Goal: Task Accomplishment & Management: Complete application form

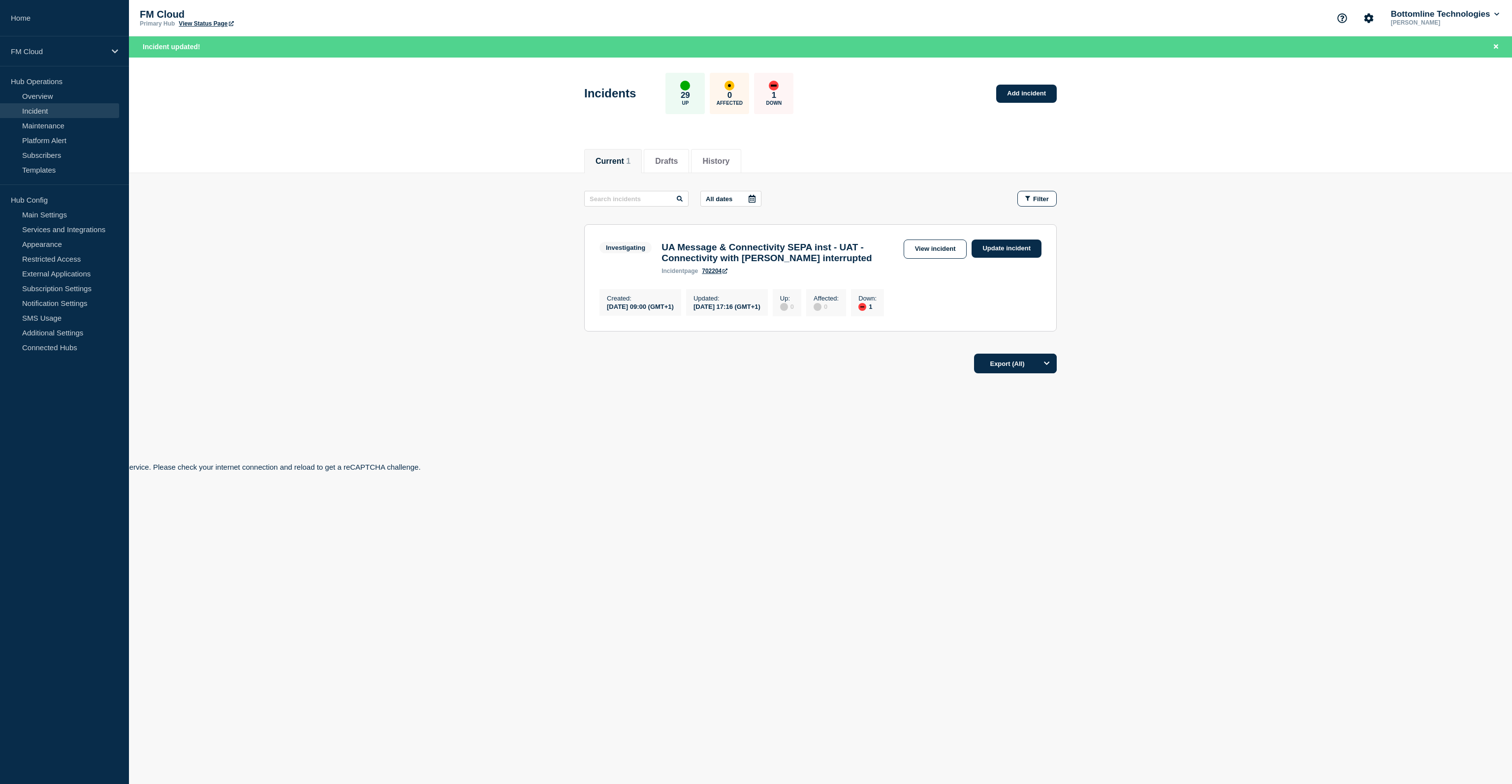
click at [950, 251] on link "View incident" at bounding box center [935, 249] width 64 height 20
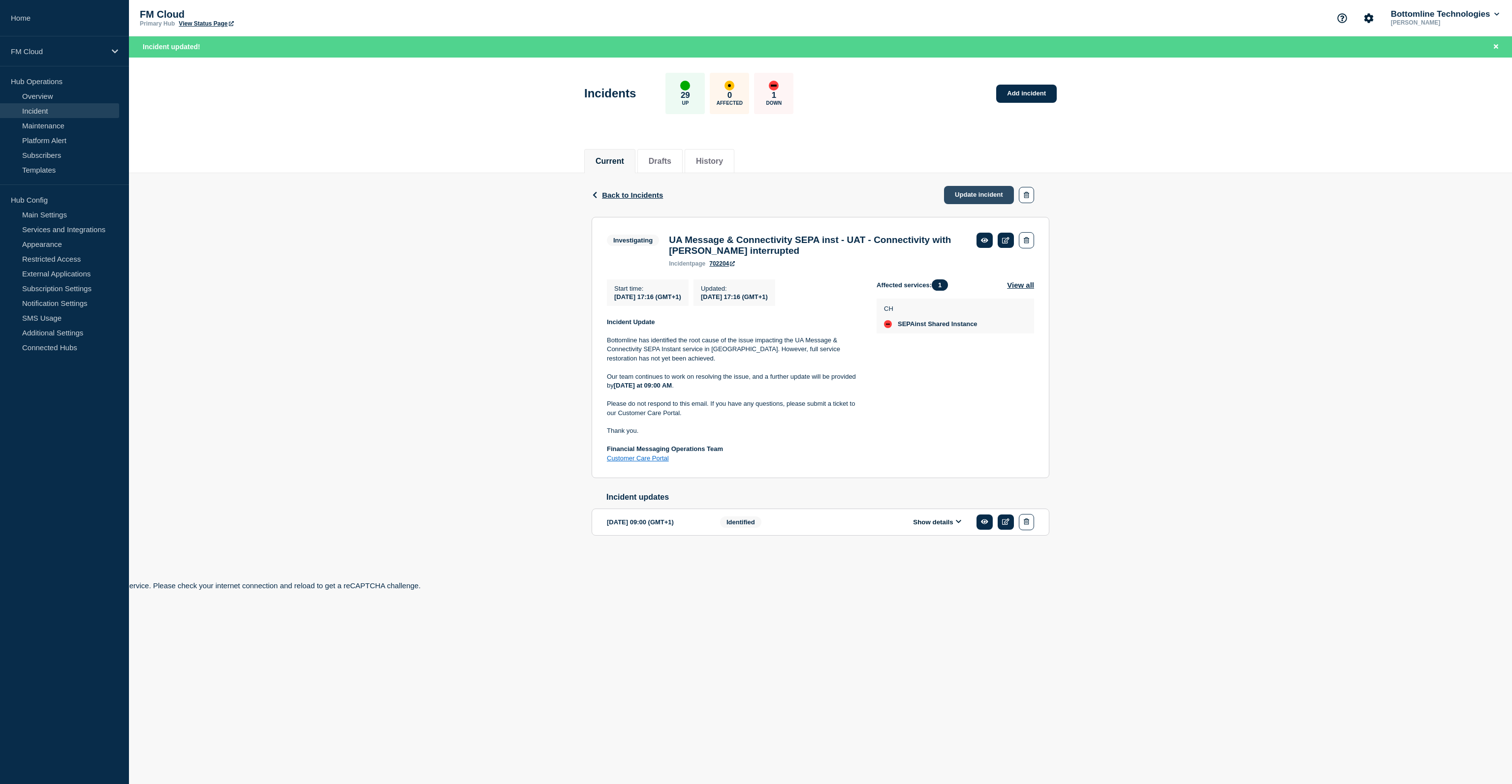
click at [963, 197] on link "Update incident" at bounding box center [979, 194] width 70 height 18
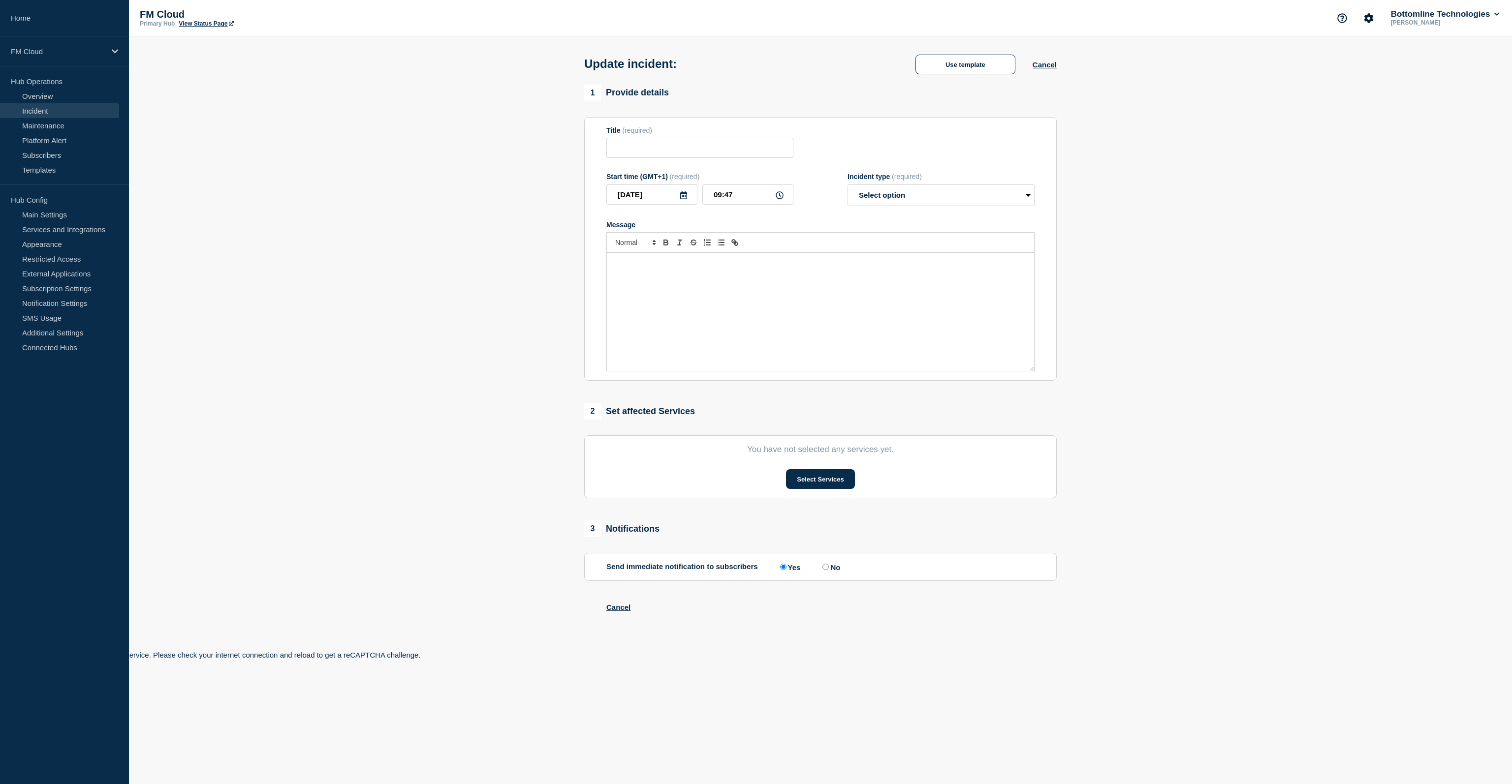
type input "UA Message & Connectivity SEPA inst - UAT - Connectivity with SWIFT interrupted"
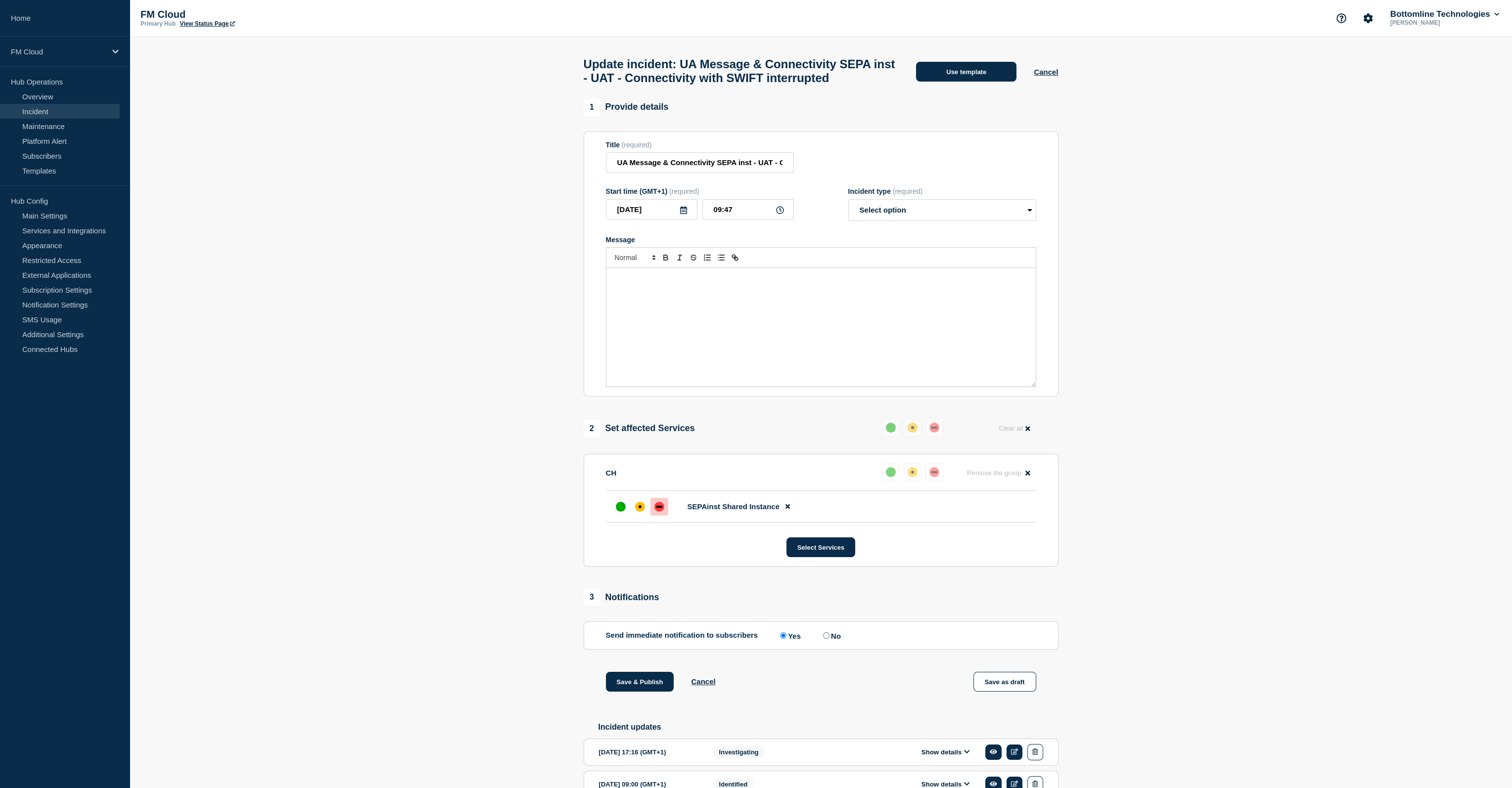
click at [954, 81] on button "Use template" at bounding box center [966, 71] width 100 height 20
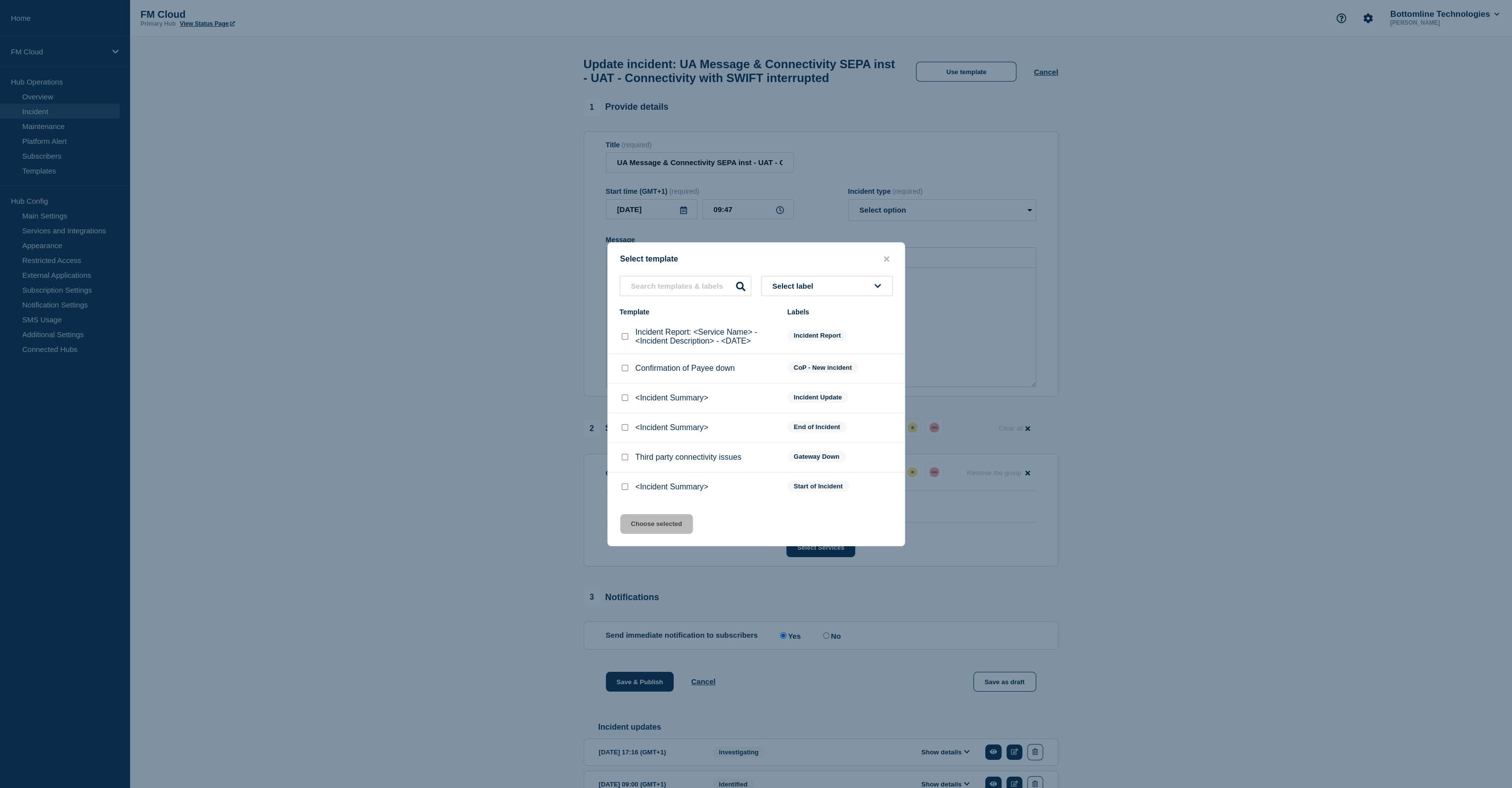
click at [627, 400] on div at bounding box center [625, 398] width 10 height 10
click at [622, 401] on input "<Incident Summary> checkbox" at bounding box center [625, 397] width 7 height 7
checkbox input "true"
click at [654, 523] on button "Choose selected" at bounding box center [657, 524] width 73 height 20
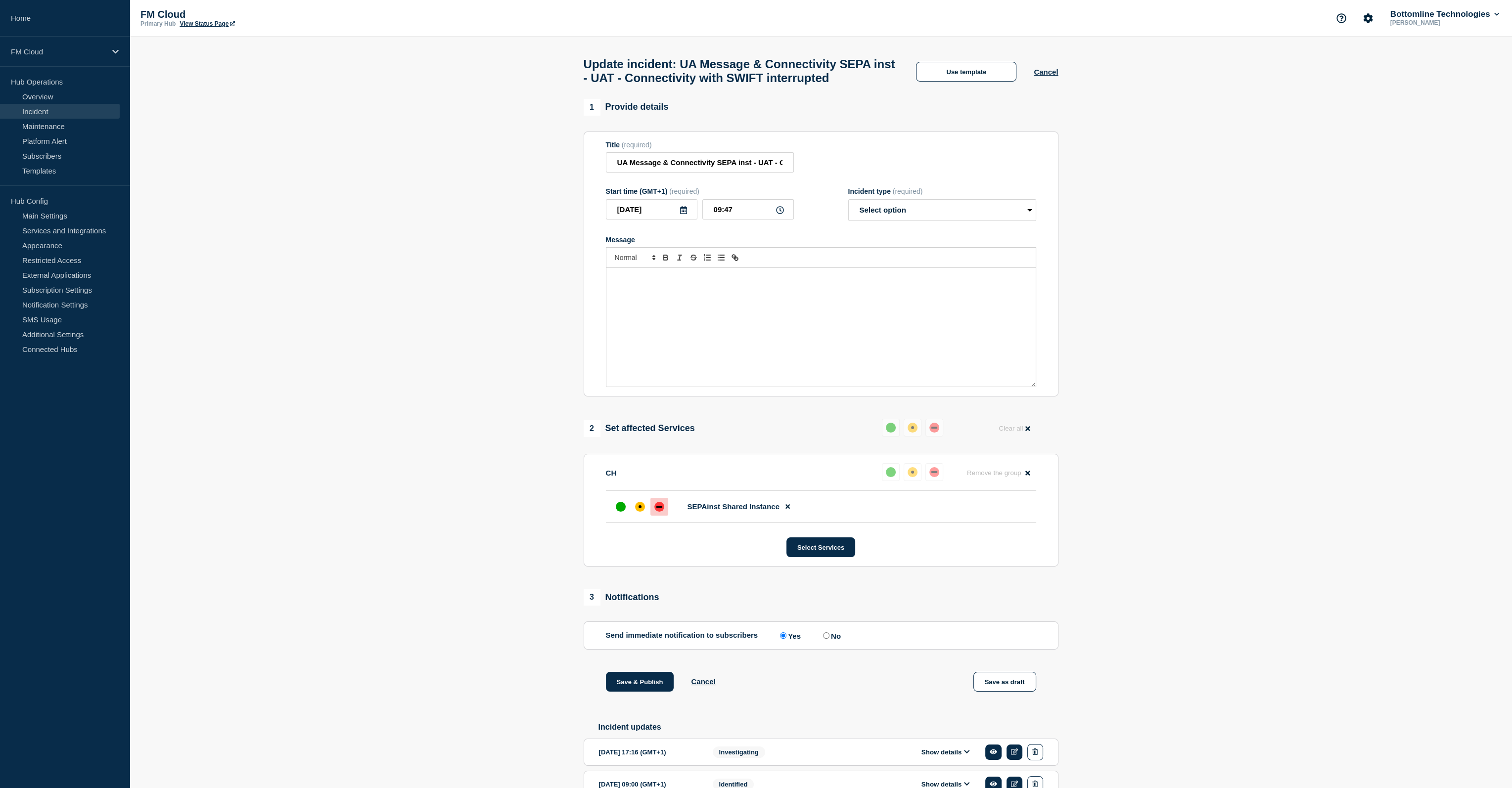
select select "investigating"
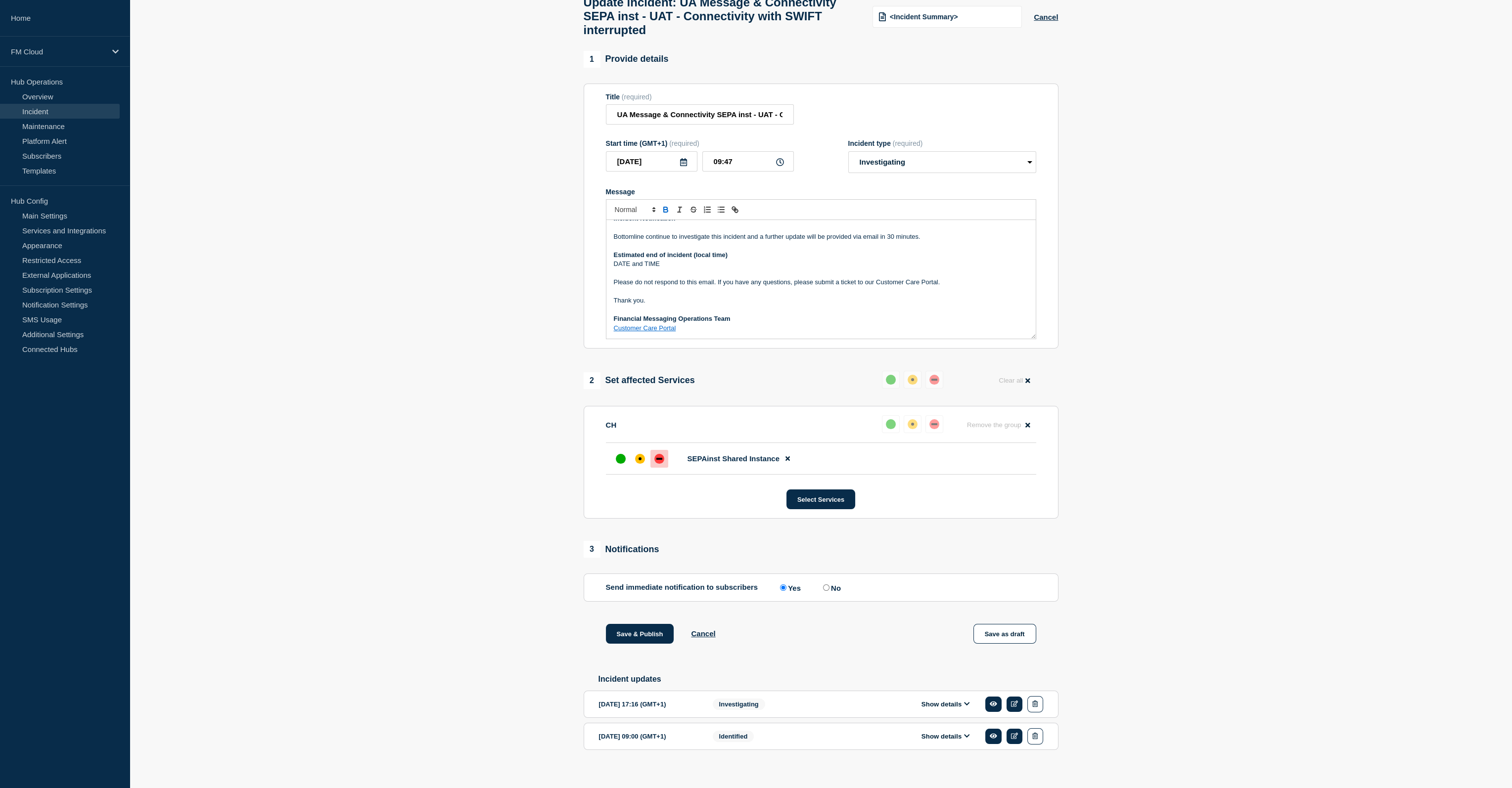
scroll to position [91, 0]
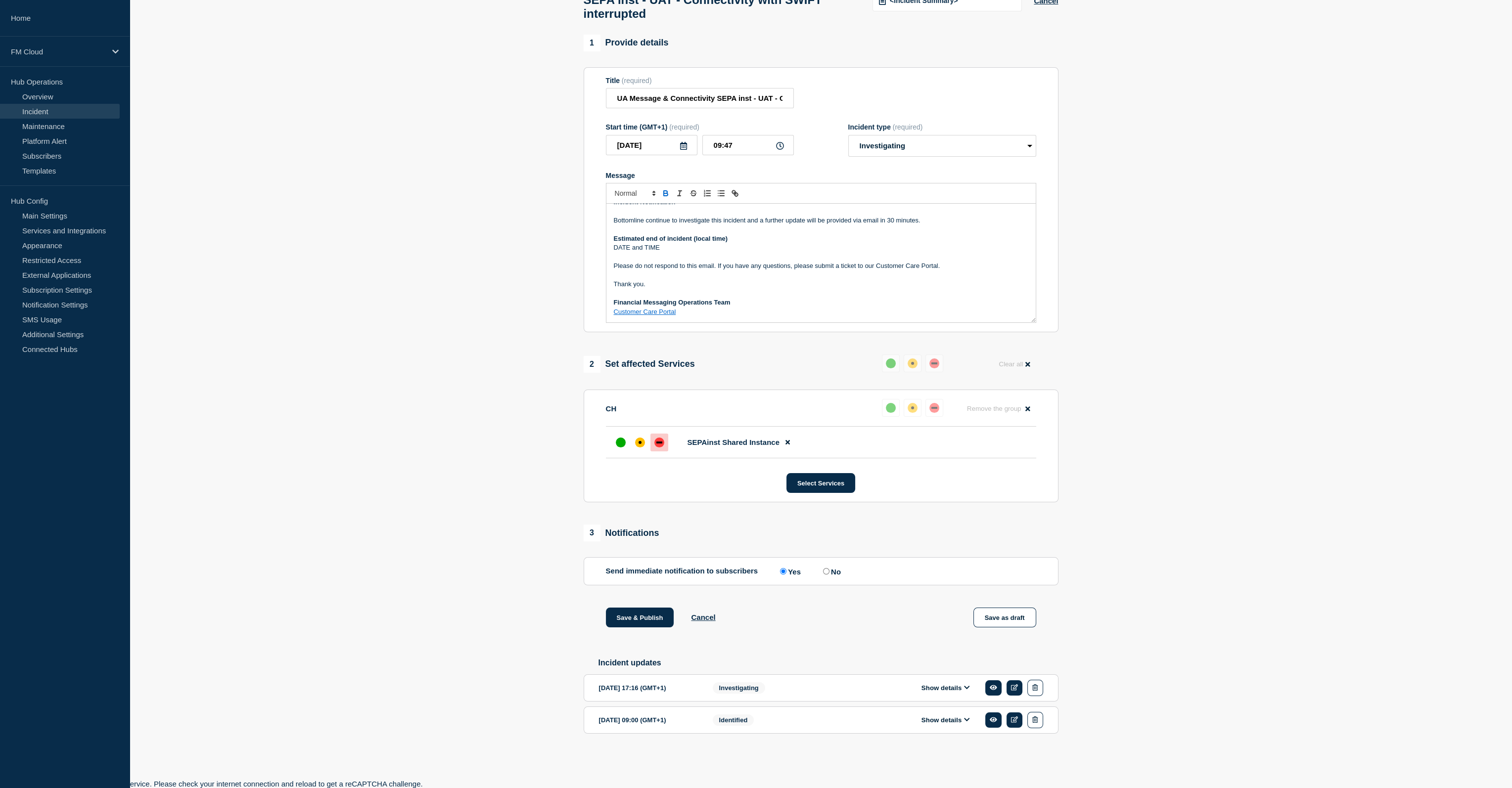
click at [953, 686] on button "Show details" at bounding box center [946, 689] width 54 height 9
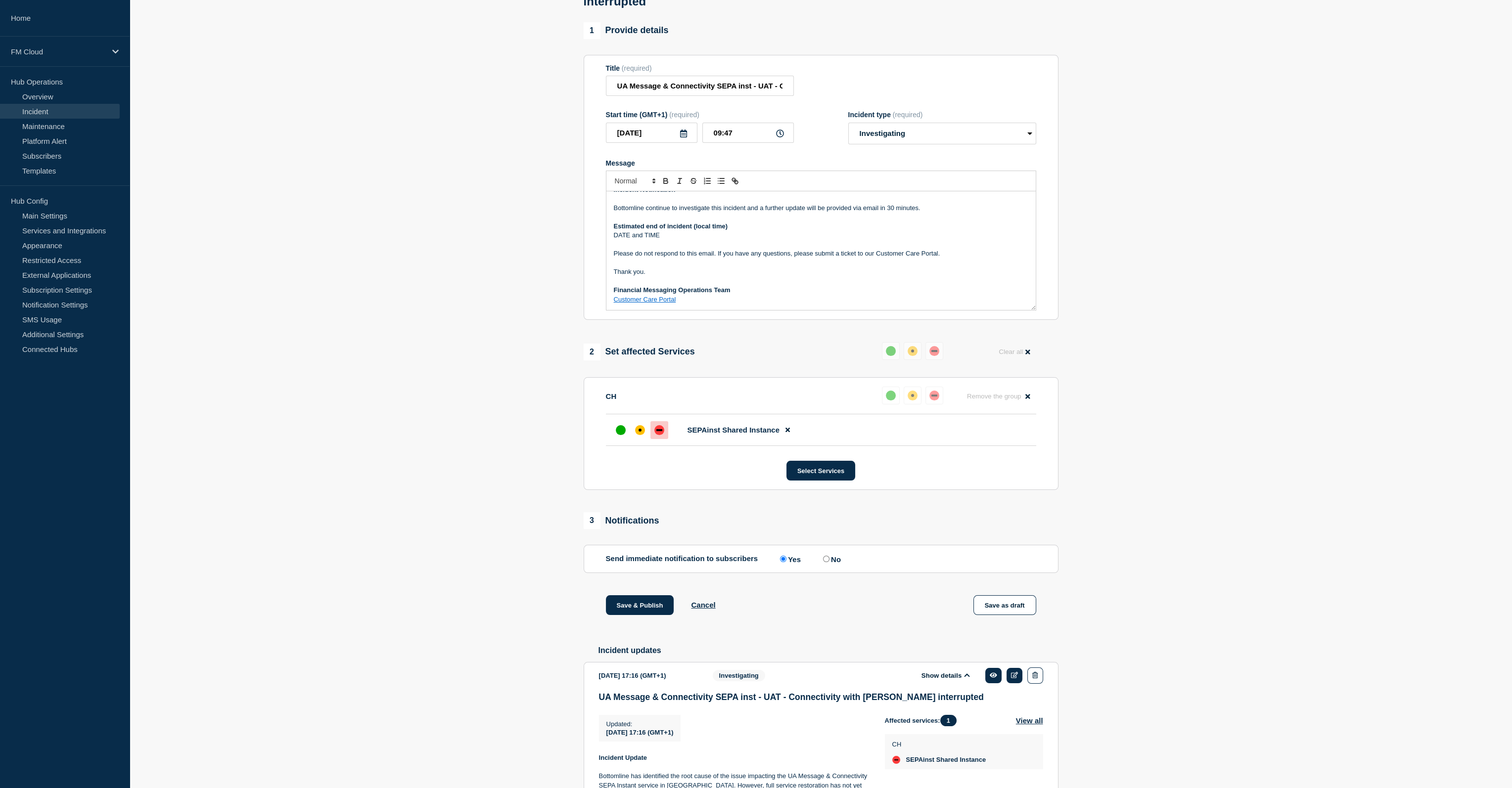
scroll to position [306, 0]
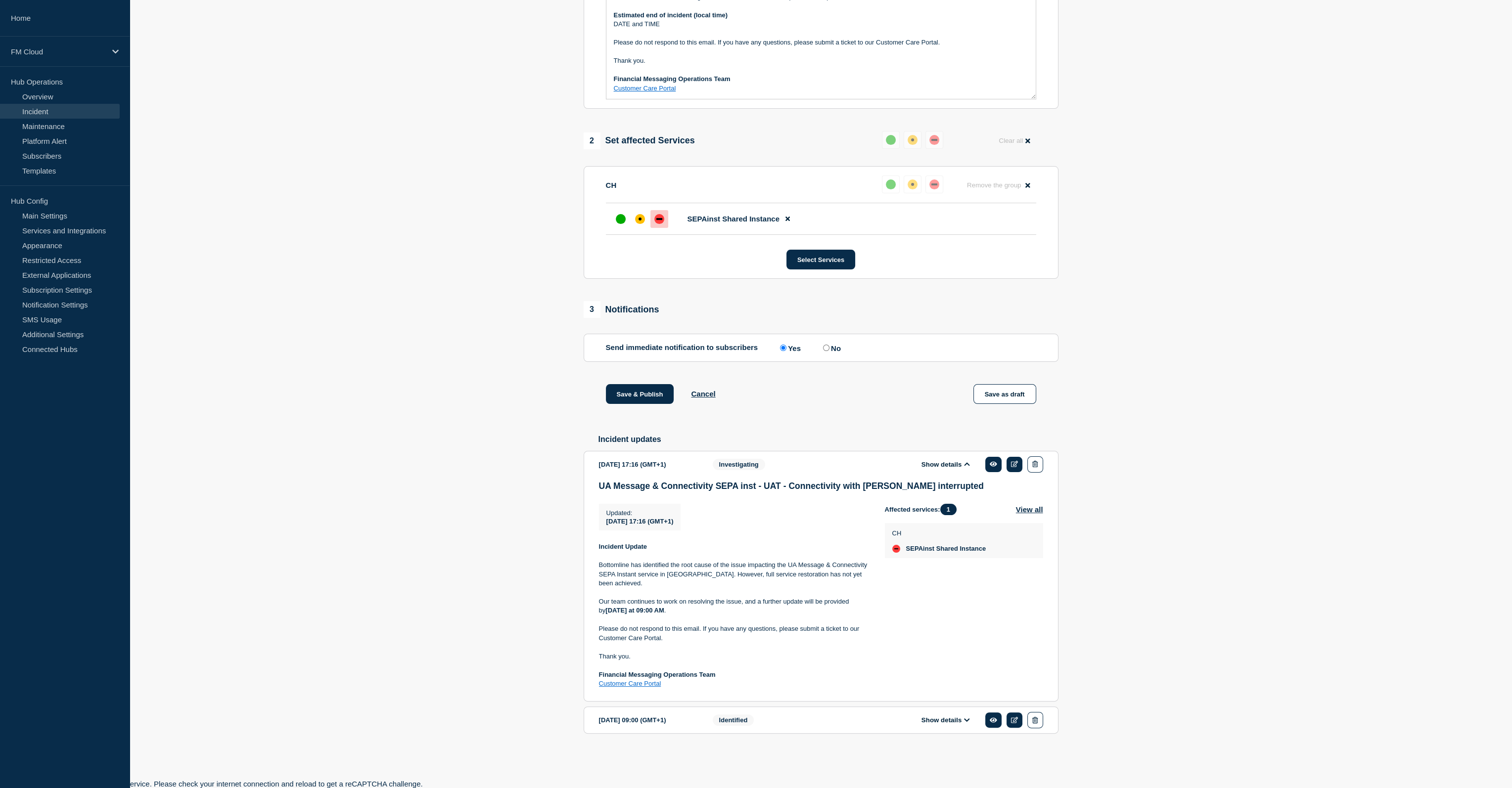
click at [620, 551] on strong "Incident Update" at bounding box center [623, 547] width 49 height 7
click at [621, 551] on strong "Incident Update" at bounding box center [623, 547] width 49 height 7
drag, startPoint x: 621, startPoint y: 557, endPoint x: 645, endPoint y: 585, distance: 36.9
click at [645, 585] on div "Incident Update Bottomline has identified the root cause of the issue impacting…" at bounding box center [734, 615] width 270 height 146
copy div "Incident Update Bottomline has identified the root cause of the issue impacting…"
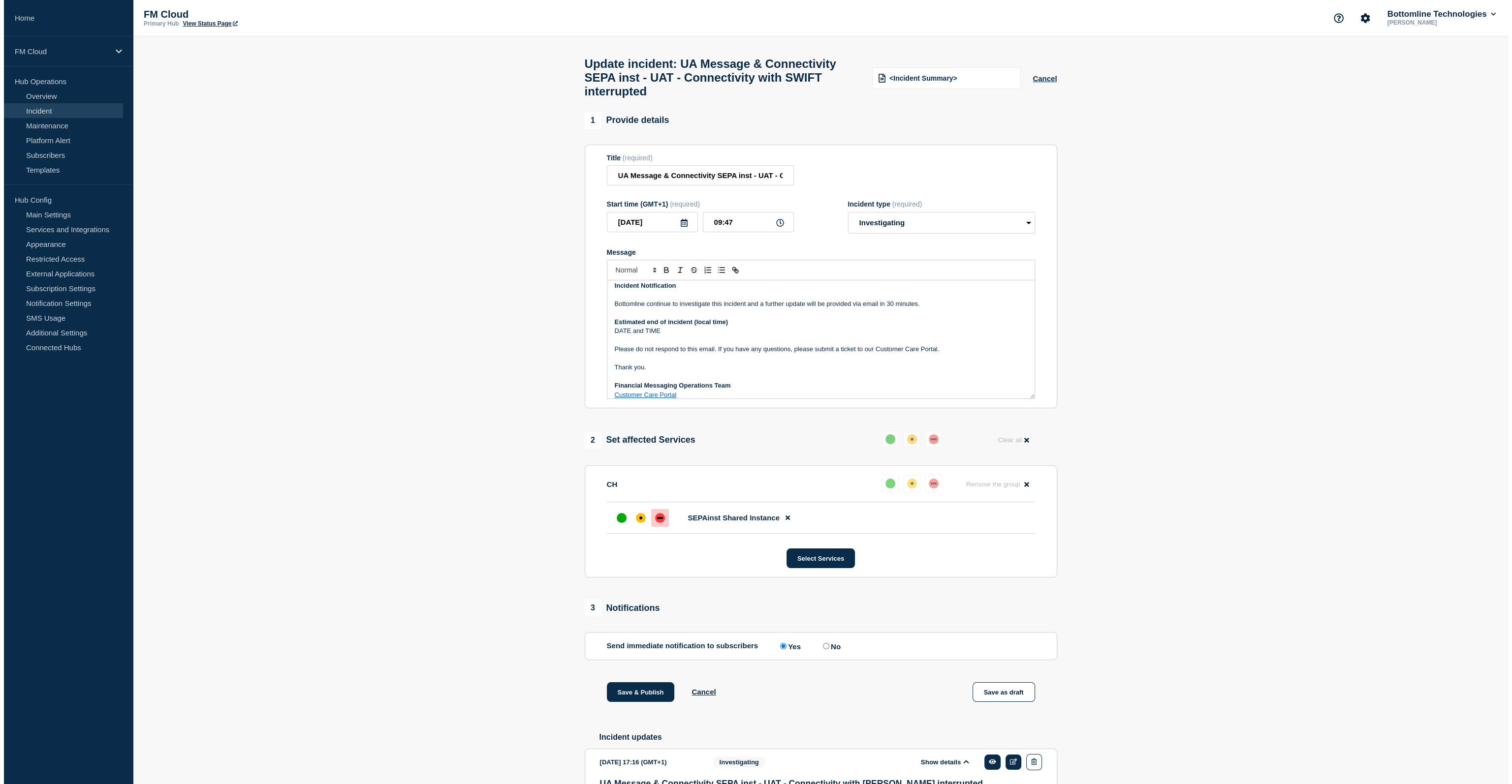
scroll to position [0, 0]
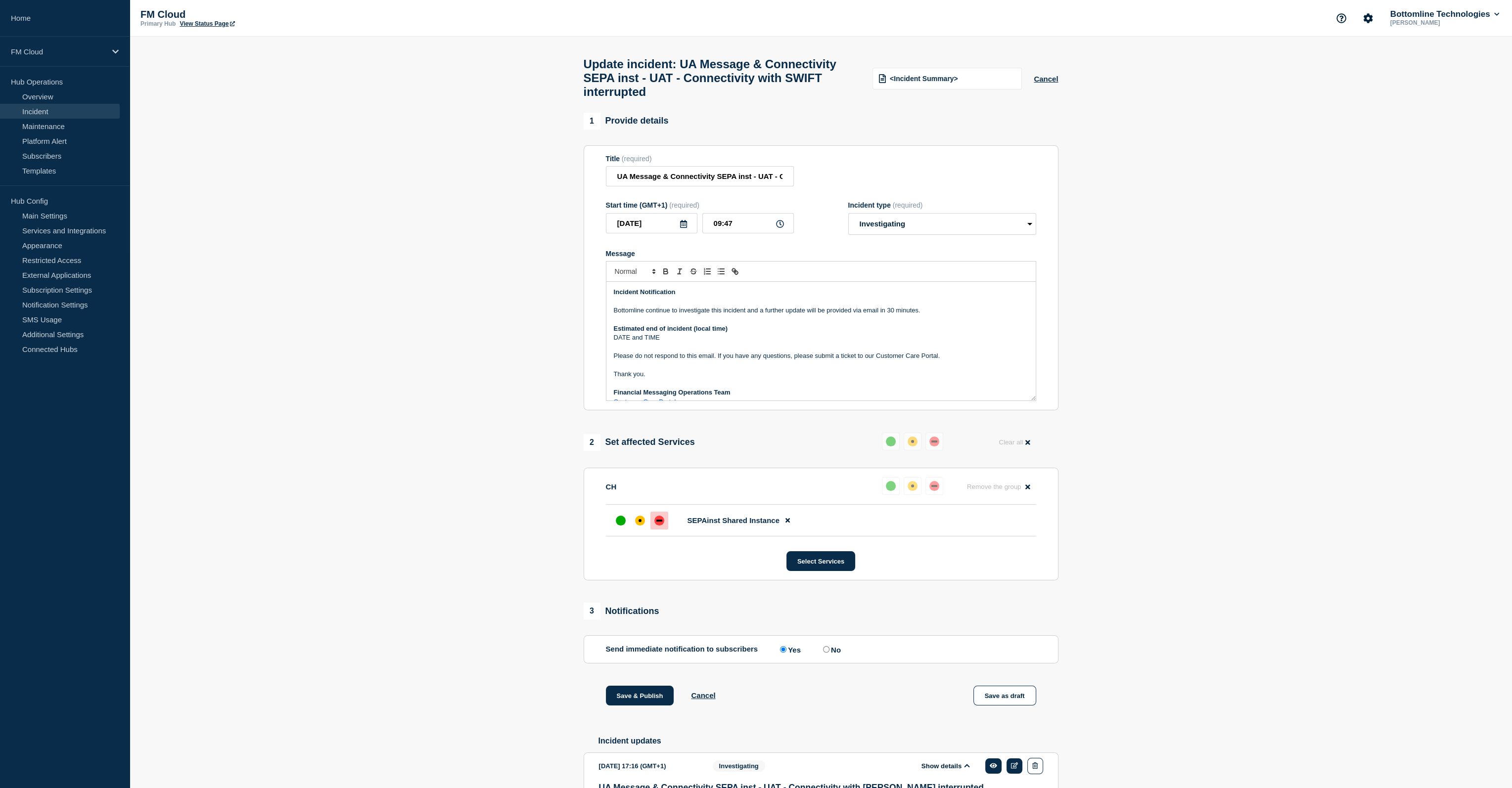
click at [670, 315] on p "Bottomline continue to investigate this incident and a further update will be p…" at bounding box center [821, 311] width 415 height 9
drag, startPoint x: 669, startPoint y: 322, endPoint x: 627, endPoint y: 298, distance: 48.4
click at [627, 298] on div "Incident Notification Bottomline continue to investigate this incident and a fu…" at bounding box center [821, 341] width 429 height 118
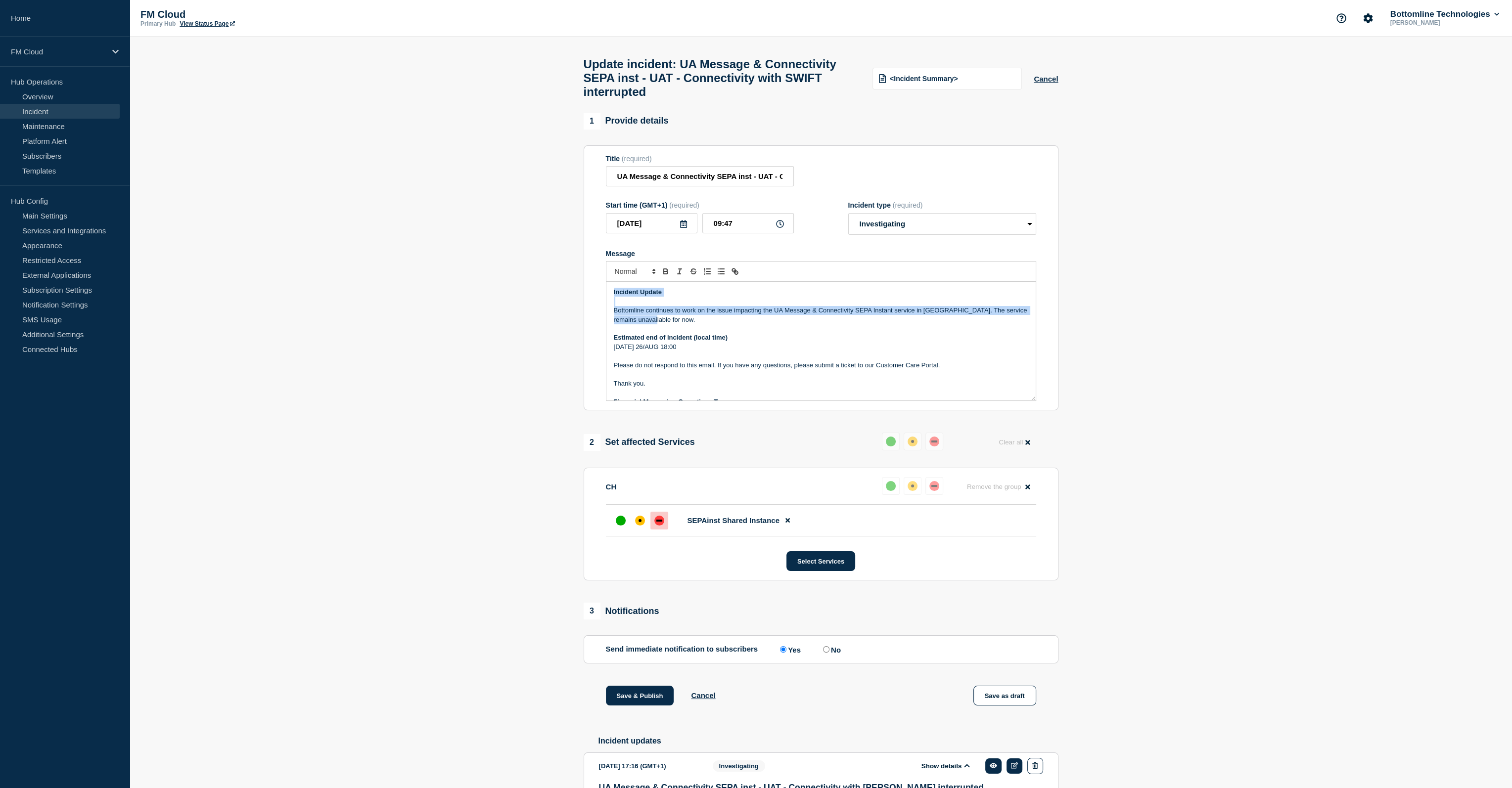
copy div "Incident Update Bottomline continues to work on the issue impacting the UA Mess…"
click at [641, 706] on button "Save & Publish" at bounding box center [640, 696] width 68 height 20
